Goal: Task Accomplishment & Management: Use online tool/utility

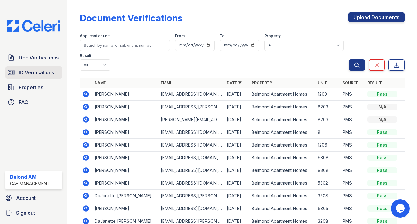
click at [43, 76] on span "ID Verifications" at bounding box center [36, 72] width 35 height 7
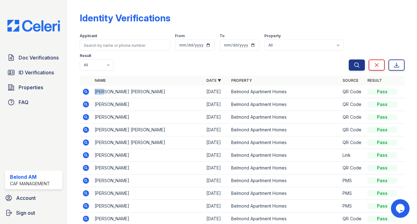
drag, startPoint x: 105, startPoint y: 92, endPoint x: 95, endPoint y: 92, distance: 9.6
click at [95, 92] on td "LUIS RAMON ROMERO COLON" at bounding box center [148, 92] width 112 height 13
copy td "LUIS"
drag, startPoint x: 162, startPoint y: 91, endPoint x: 143, endPoint y: 91, distance: 18.3
click at [143, 91] on td "LUIS RAMON ROMERO COLON" at bounding box center [148, 92] width 112 height 13
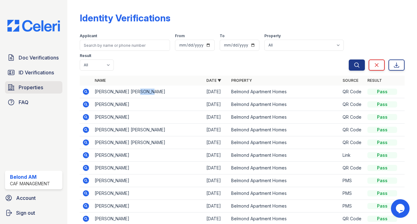
copy td "COLON"
click at [85, 91] on icon at bounding box center [86, 92] width 2 height 2
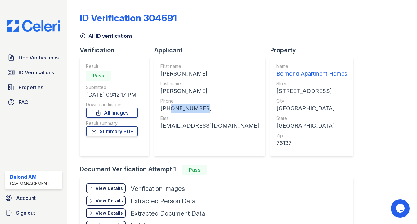
drag, startPoint x: 200, startPoint y: 107, endPoint x: 167, endPoint y: 108, distance: 33.2
click at [167, 108] on div "+18172564407" at bounding box center [209, 108] width 99 height 9
copy div "8172564407"
drag, startPoint x: 248, startPoint y: 126, endPoint x: 156, endPoint y: 129, distance: 91.9
click at [156, 129] on div "First name LUIS RAMON Last name ROMERO COLON Phone +18172564407 Email LuisRRome…" at bounding box center [209, 106] width 111 height 99
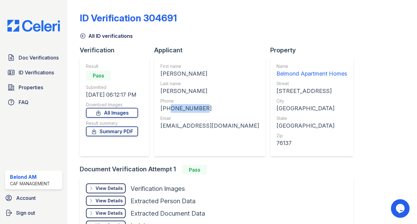
copy div "LuisRRomeroColon07@Gmail.com"
